Goal: Transaction & Acquisition: Subscribe to service/newsletter

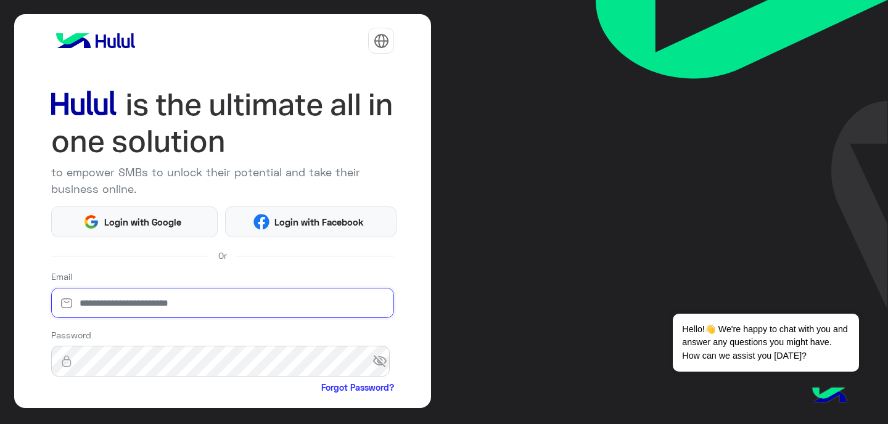
click at [119, 313] on input "email" at bounding box center [223, 303] width 344 height 31
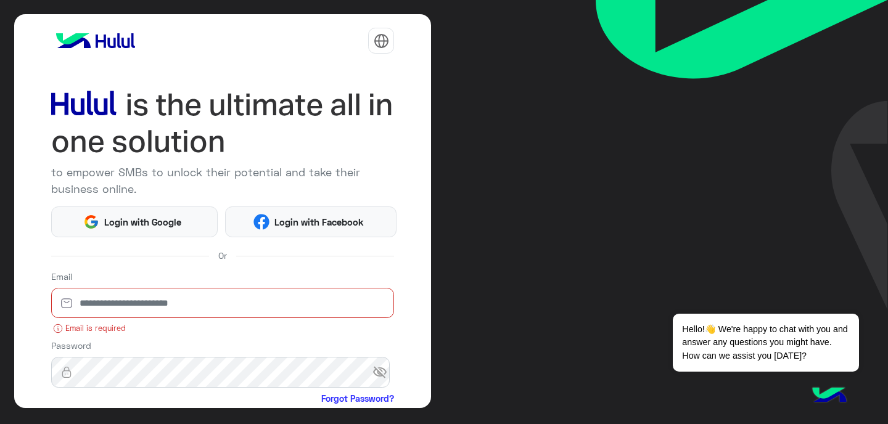
type input "**********"
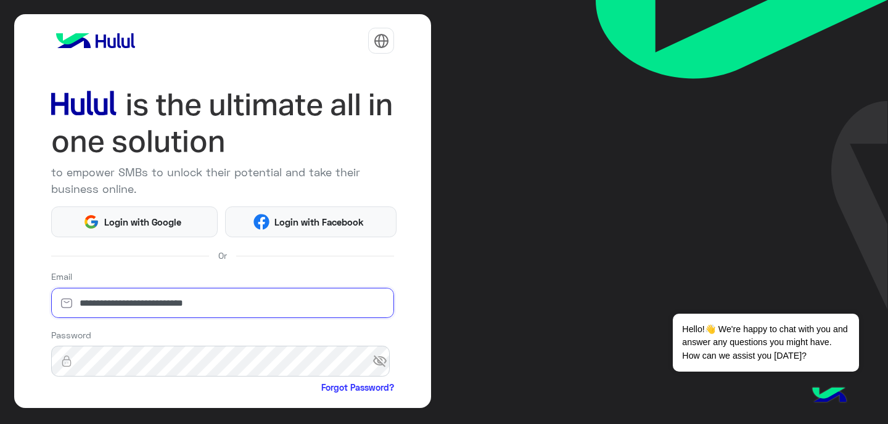
scroll to position [124, 0]
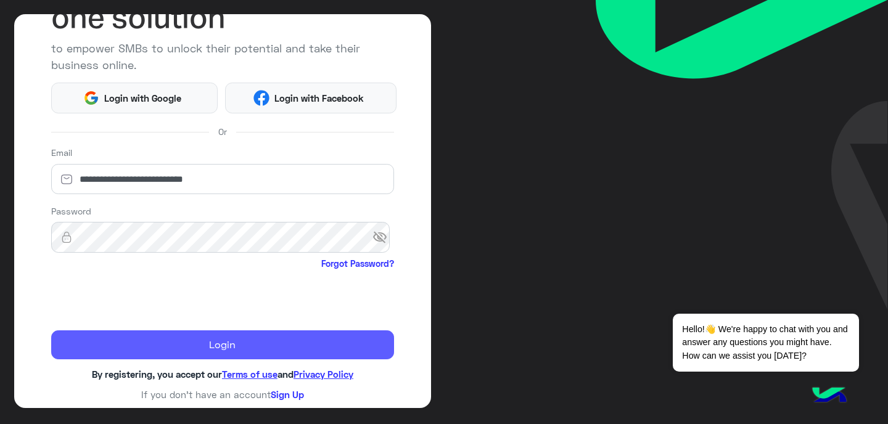
click at [165, 339] on button "Login" at bounding box center [223, 346] width 344 height 30
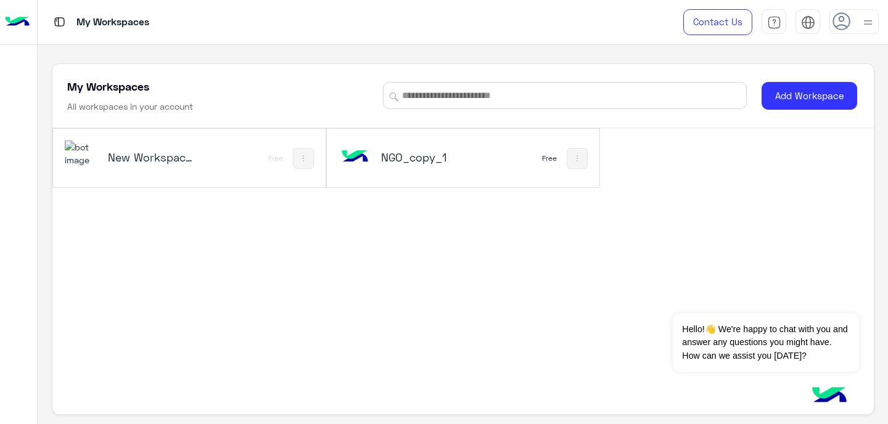
click at [194, 154] on h5 "New Workspace 1" at bounding box center [153, 157] width 90 height 15
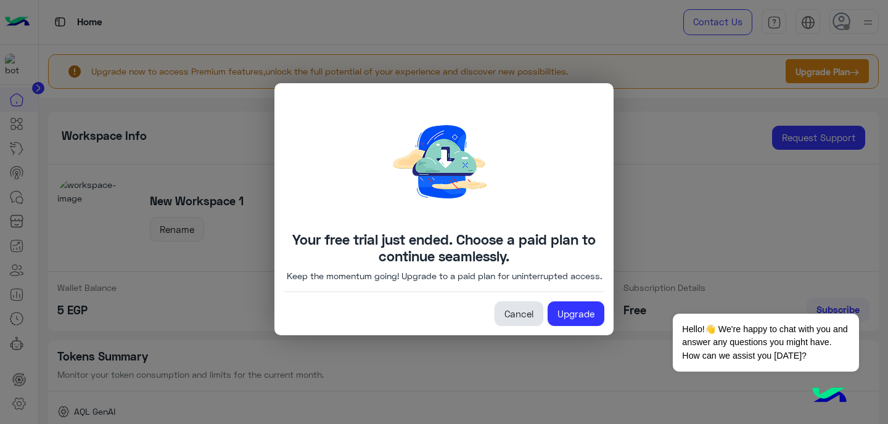
click at [517, 319] on link "Cancel" at bounding box center [519, 314] width 49 height 25
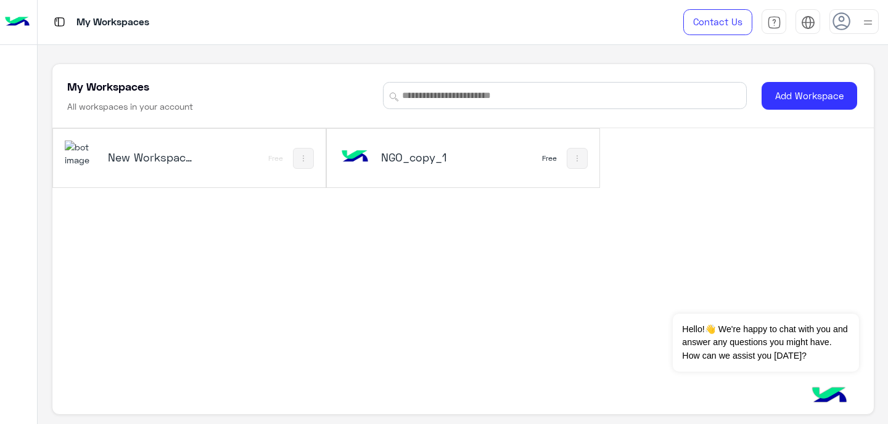
click at [159, 162] on h5 "New Workspace 1" at bounding box center [153, 157] width 90 height 15
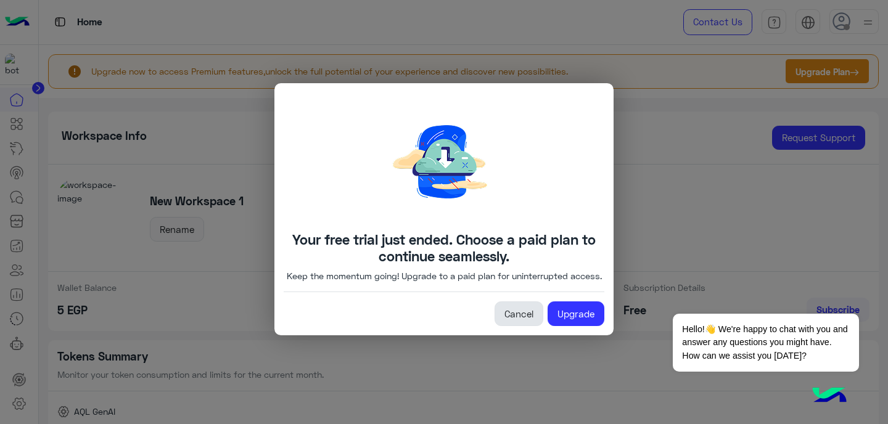
click at [517, 321] on link "Cancel" at bounding box center [519, 314] width 49 height 25
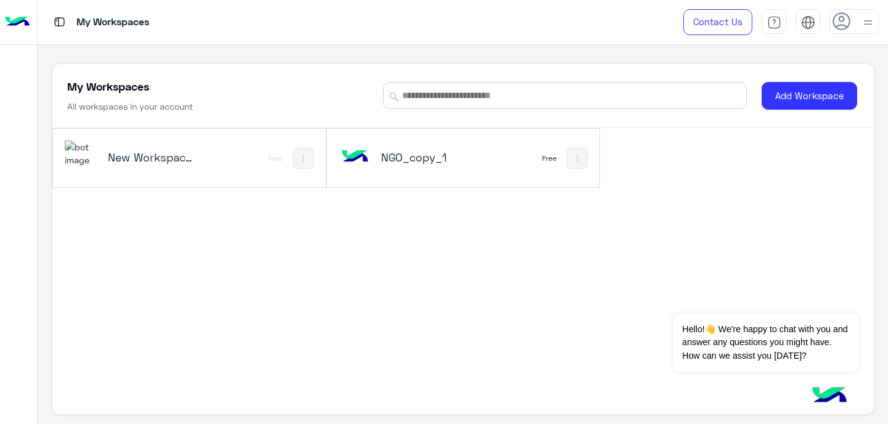
click at [864, 20] on img at bounding box center [867, 22] width 15 height 15
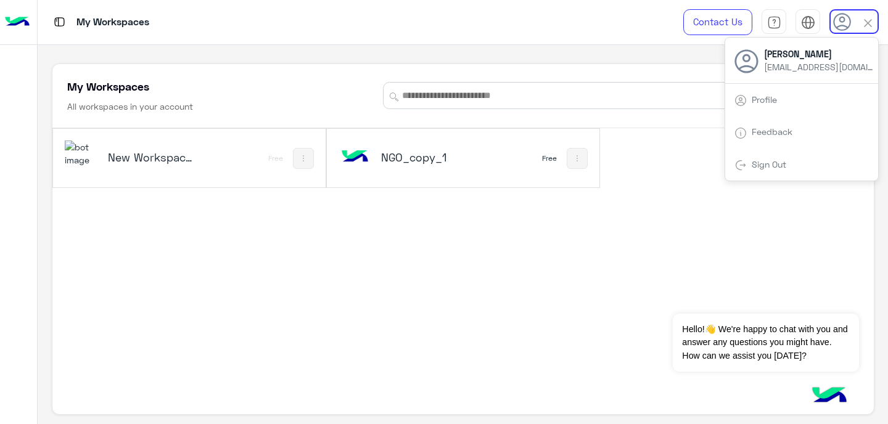
click at [263, 152] on div "New Workspace 1 Free" at bounding box center [189, 158] width 273 height 59
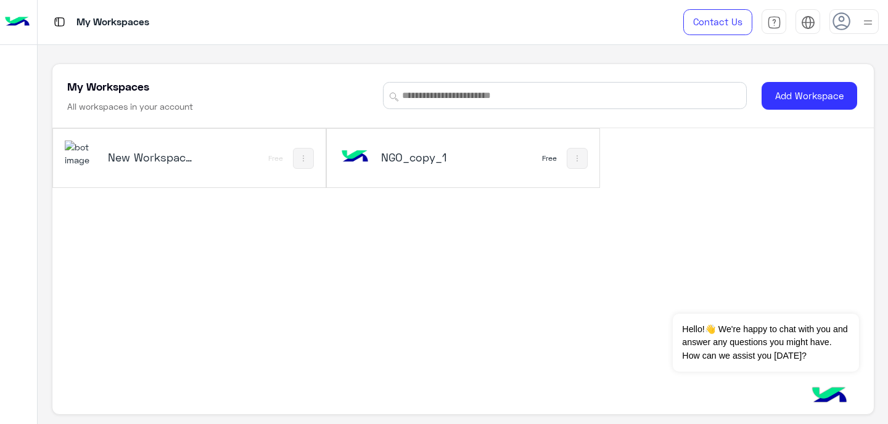
click at [263, 152] on div "New Workspace 1 Free" at bounding box center [189, 158] width 273 height 59
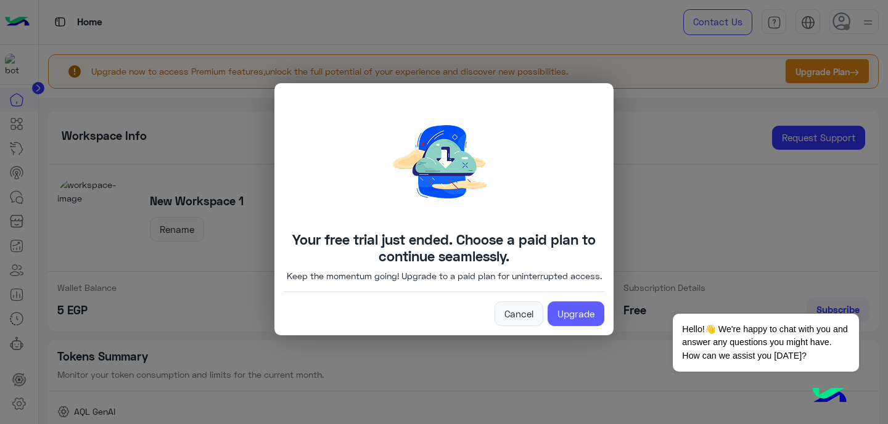
click at [566, 316] on link "Upgrade" at bounding box center [576, 314] width 57 height 25
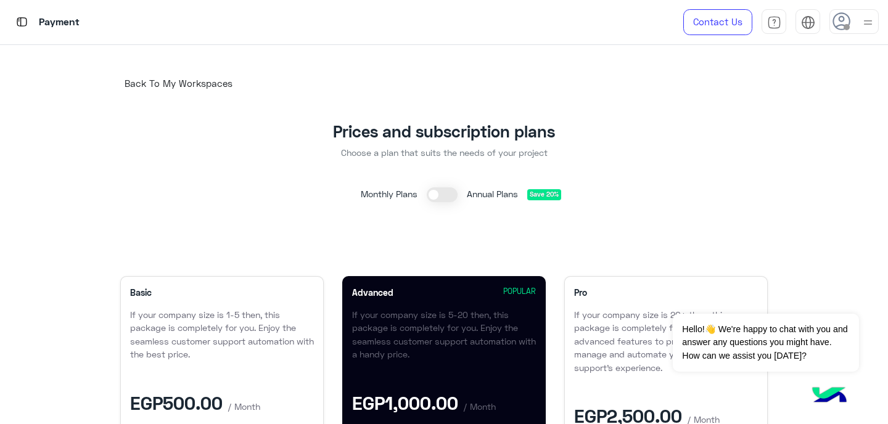
click at [44, 23] on p "Payment" at bounding box center [59, 22] width 41 height 17
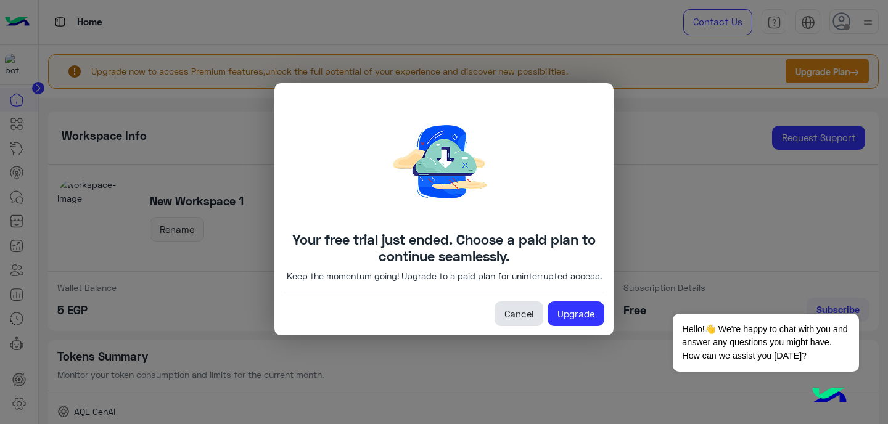
click at [512, 320] on link "Cancel" at bounding box center [519, 314] width 49 height 25
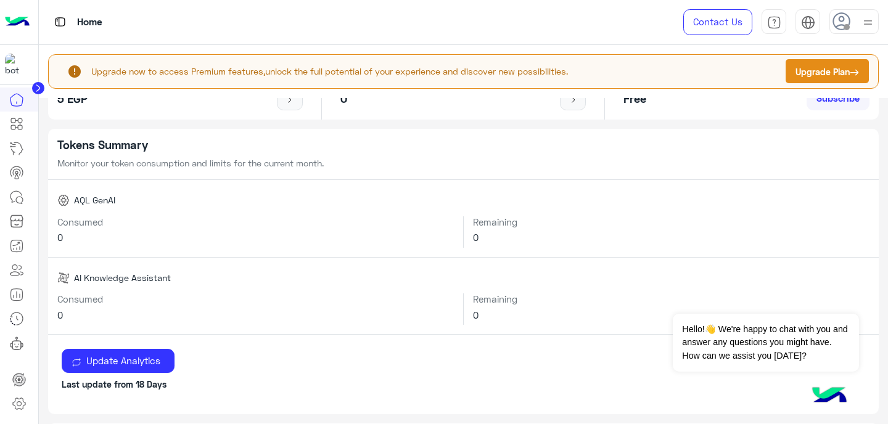
scroll to position [223, 0]
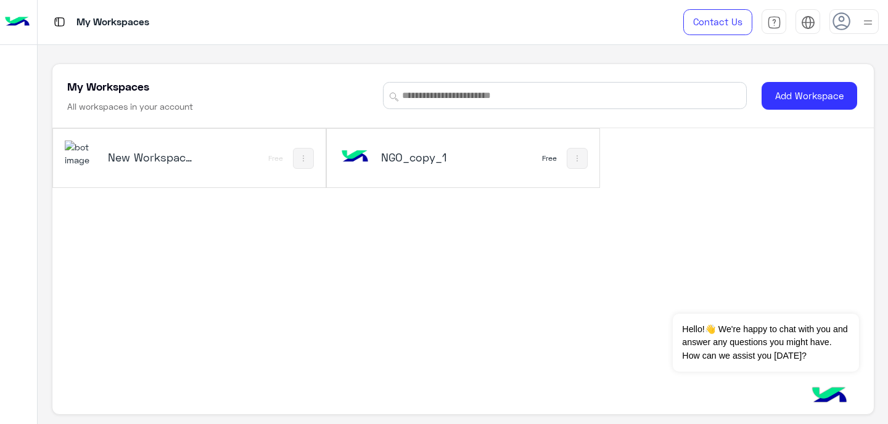
click at [148, 163] on h5 "New Workspace 1" at bounding box center [153, 157] width 90 height 15
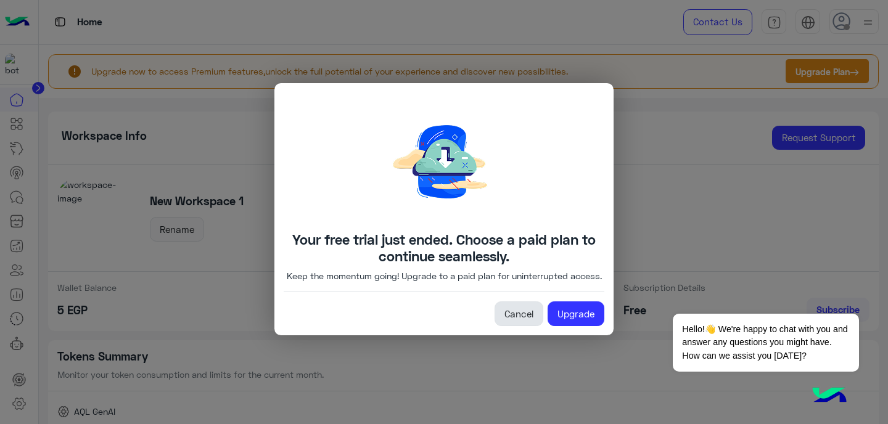
click at [519, 326] on link "Cancel" at bounding box center [519, 314] width 49 height 25
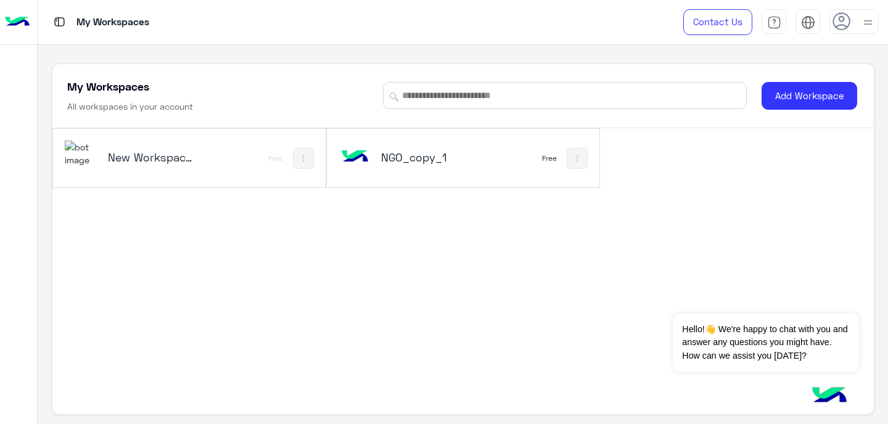
click at [60, 22] on img at bounding box center [59, 21] width 15 height 15
click at [295, 157] on button at bounding box center [303, 158] width 21 height 21
click at [875, 20] on div at bounding box center [444, 212] width 888 height 424
click at [859, 20] on div at bounding box center [854, 21] width 49 height 25
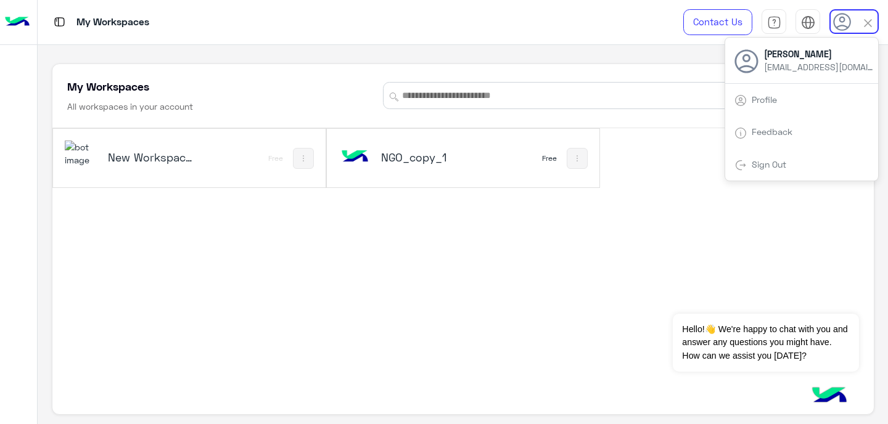
click at [758, 105] on div "Profile" at bounding box center [801, 99] width 153 height 33
click at [752, 97] on link "Profile" at bounding box center [764, 99] width 25 height 10
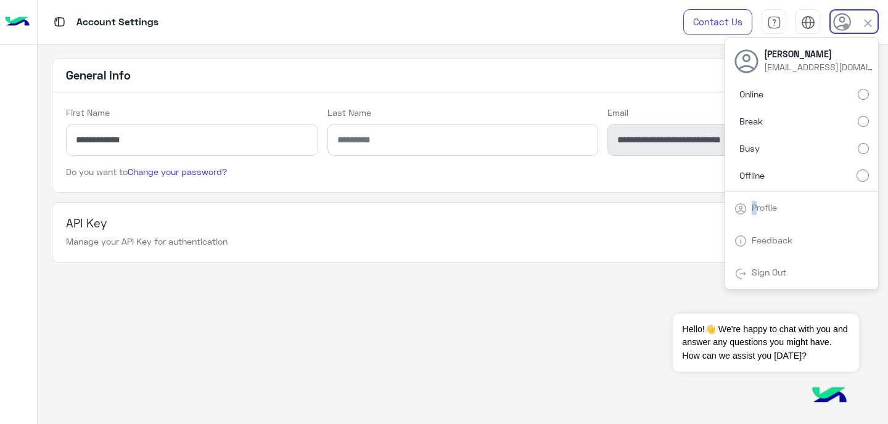
click at [511, 273] on app-account-settings-information "**********" at bounding box center [463, 235] width 850 height 380
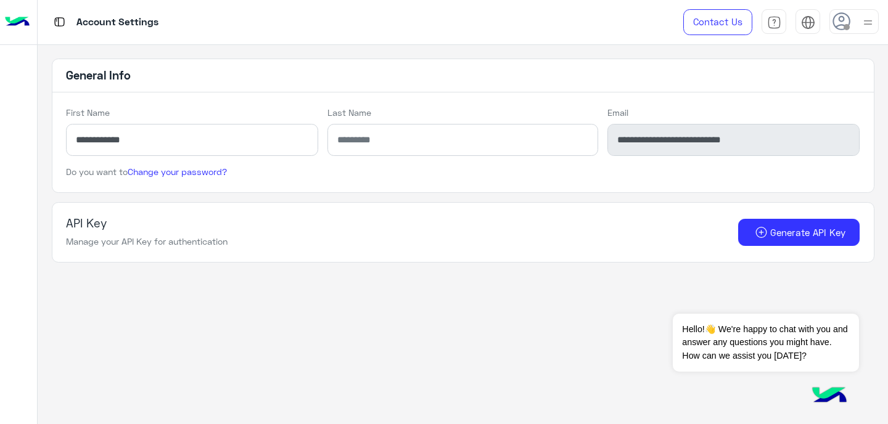
click at [11, 23] on img at bounding box center [17, 22] width 25 height 26
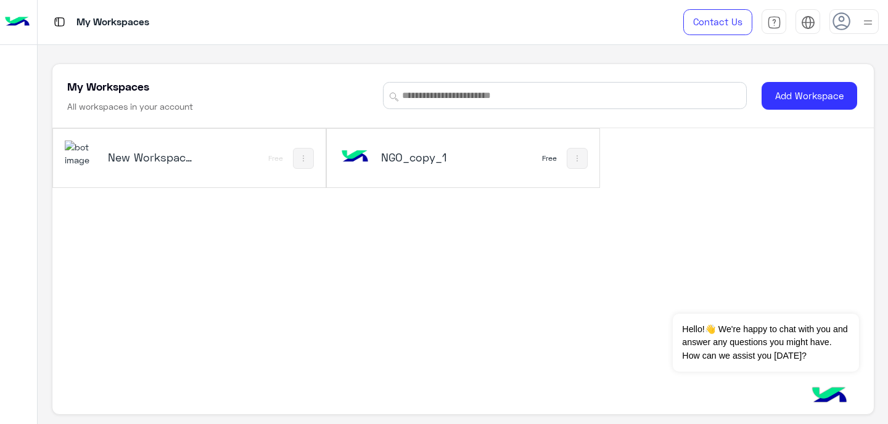
click at [433, 164] on h5 "NGO_copy_1" at bounding box center [426, 157] width 90 height 15
click at [184, 144] on div "New Workspace 1" at bounding box center [140, 159] width 150 height 36
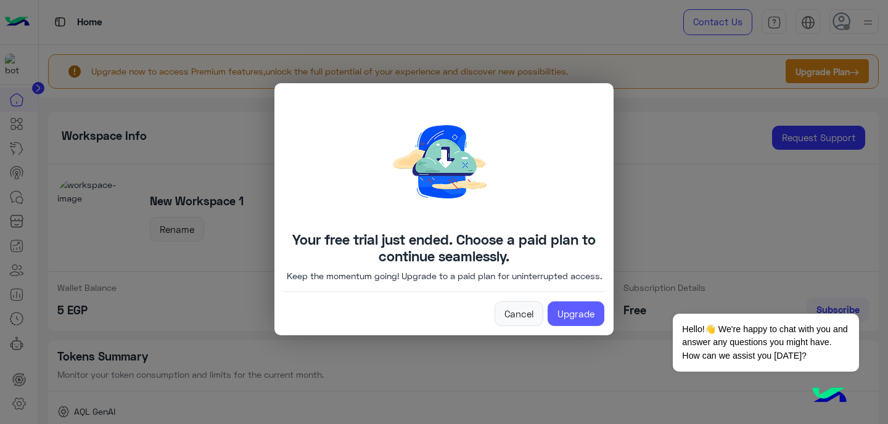
click at [567, 318] on link "Upgrade" at bounding box center [576, 314] width 57 height 25
click at [519, 320] on link "Cancel" at bounding box center [519, 314] width 49 height 25
